Goal: Check status: Check status

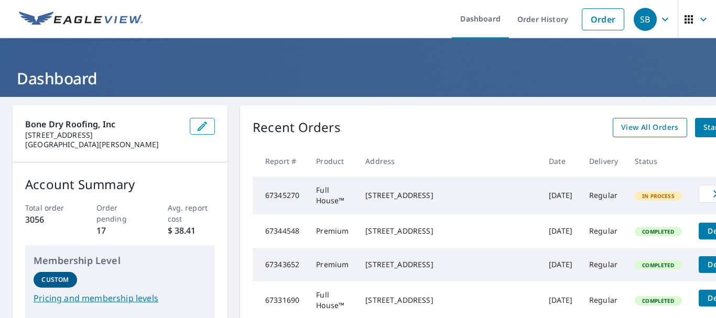
click at [621, 132] on span "View All Orders" at bounding box center [650, 127] width 58 height 13
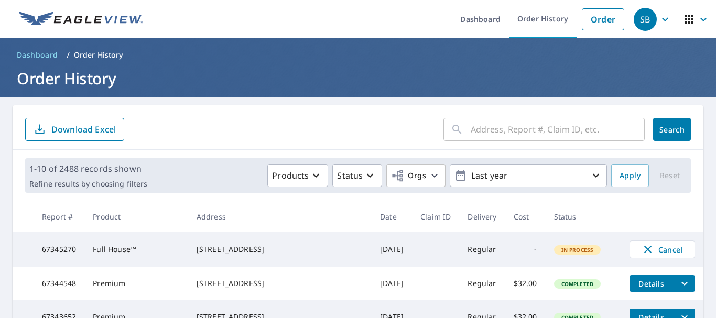
click at [528, 128] on input "text" at bounding box center [558, 129] width 174 height 29
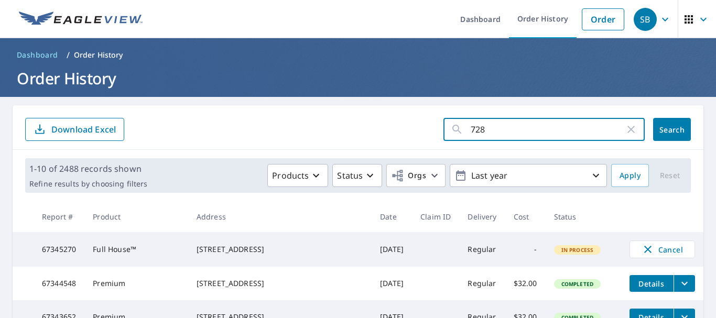
type input "7281"
click at [662, 126] on span "Search" at bounding box center [671, 130] width 21 height 10
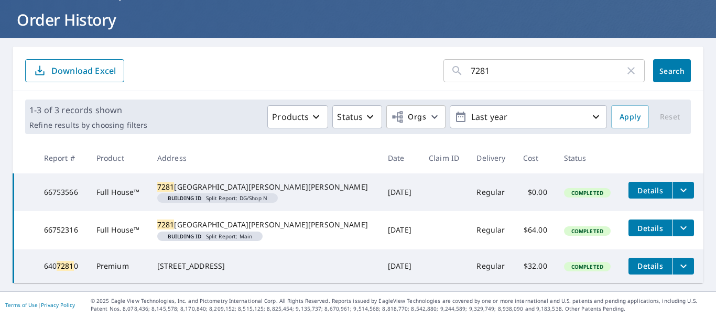
scroll to position [84, 0]
click at [677, 222] on icon "filesDropdownBtn-66752316" at bounding box center [683, 228] width 13 height 13
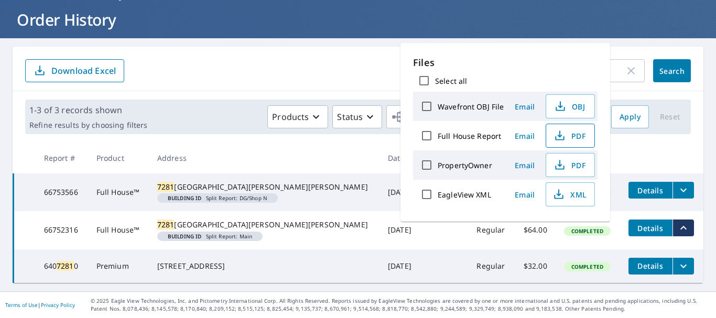
click at [553, 136] on icon "button" at bounding box center [559, 135] width 13 height 13
